Goal: Use online tool/utility: Use online tool/utility

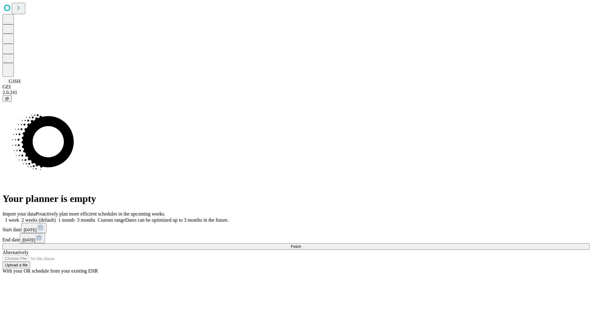
click at [301, 244] on span "Fetch" at bounding box center [296, 246] width 10 height 5
